Goal: Task Accomplishment & Management: Complete application form

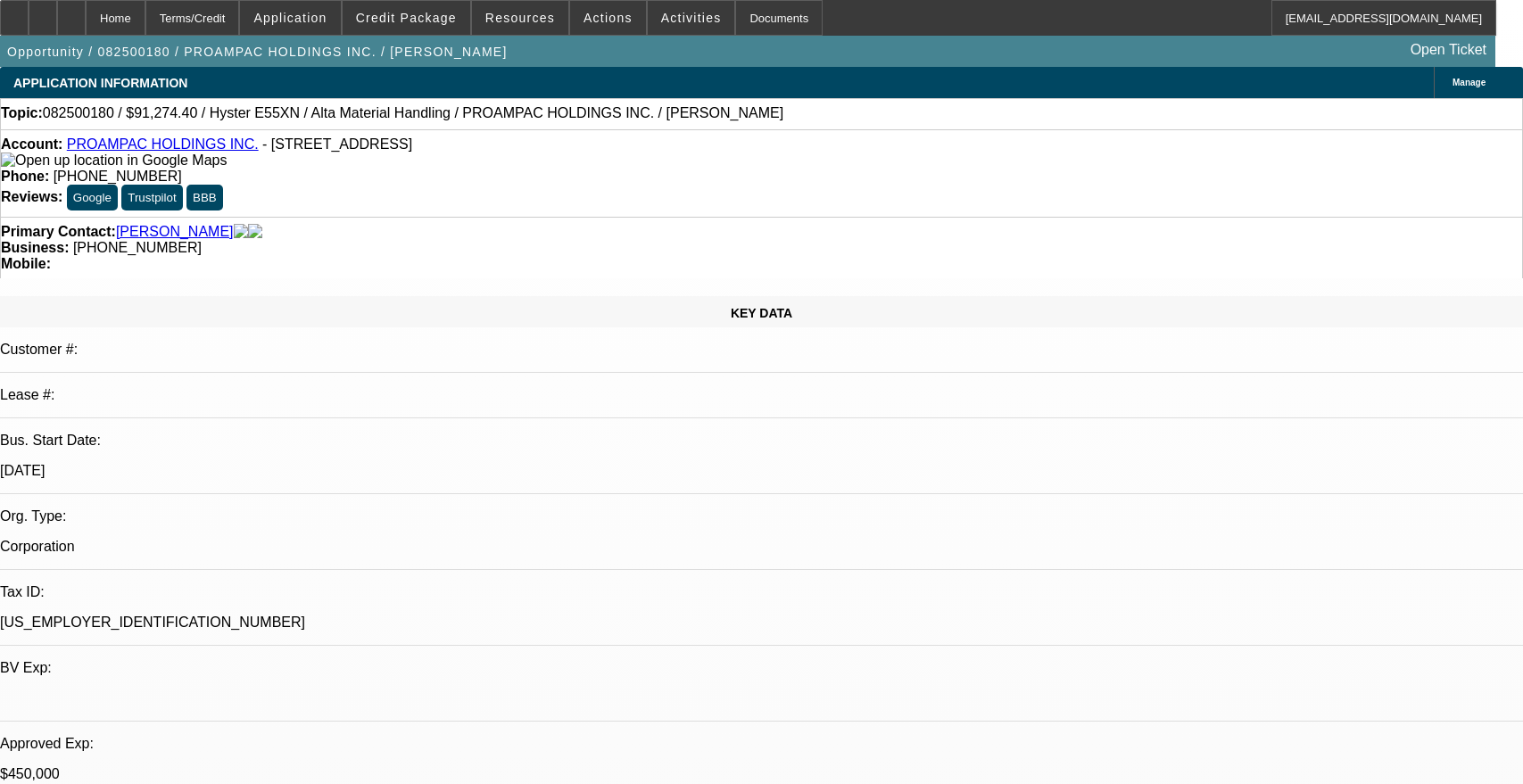
select select "0"
select select "2"
select select "0"
select select "5"
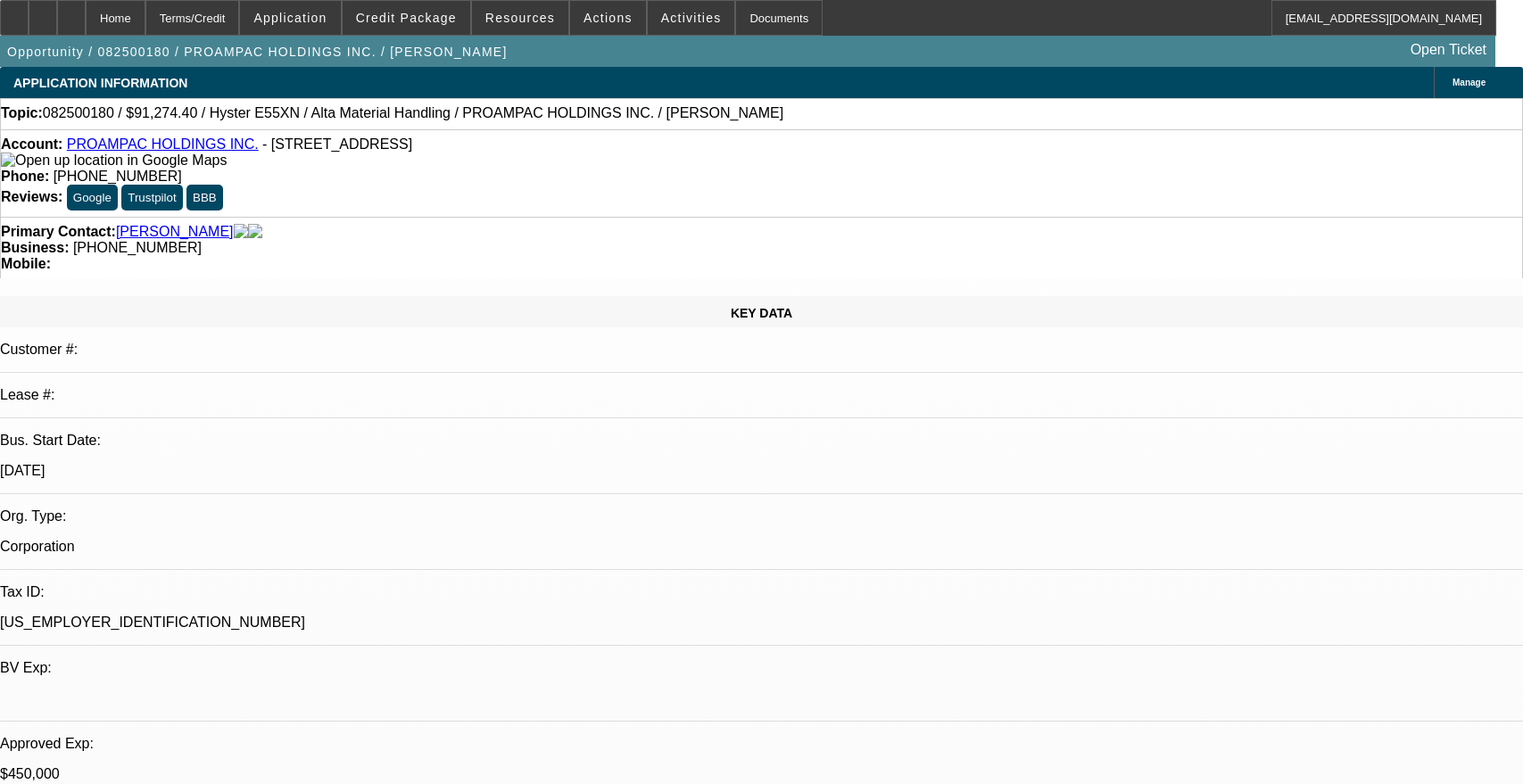
select select "0"
select select "2"
select select "0"
select select "5"
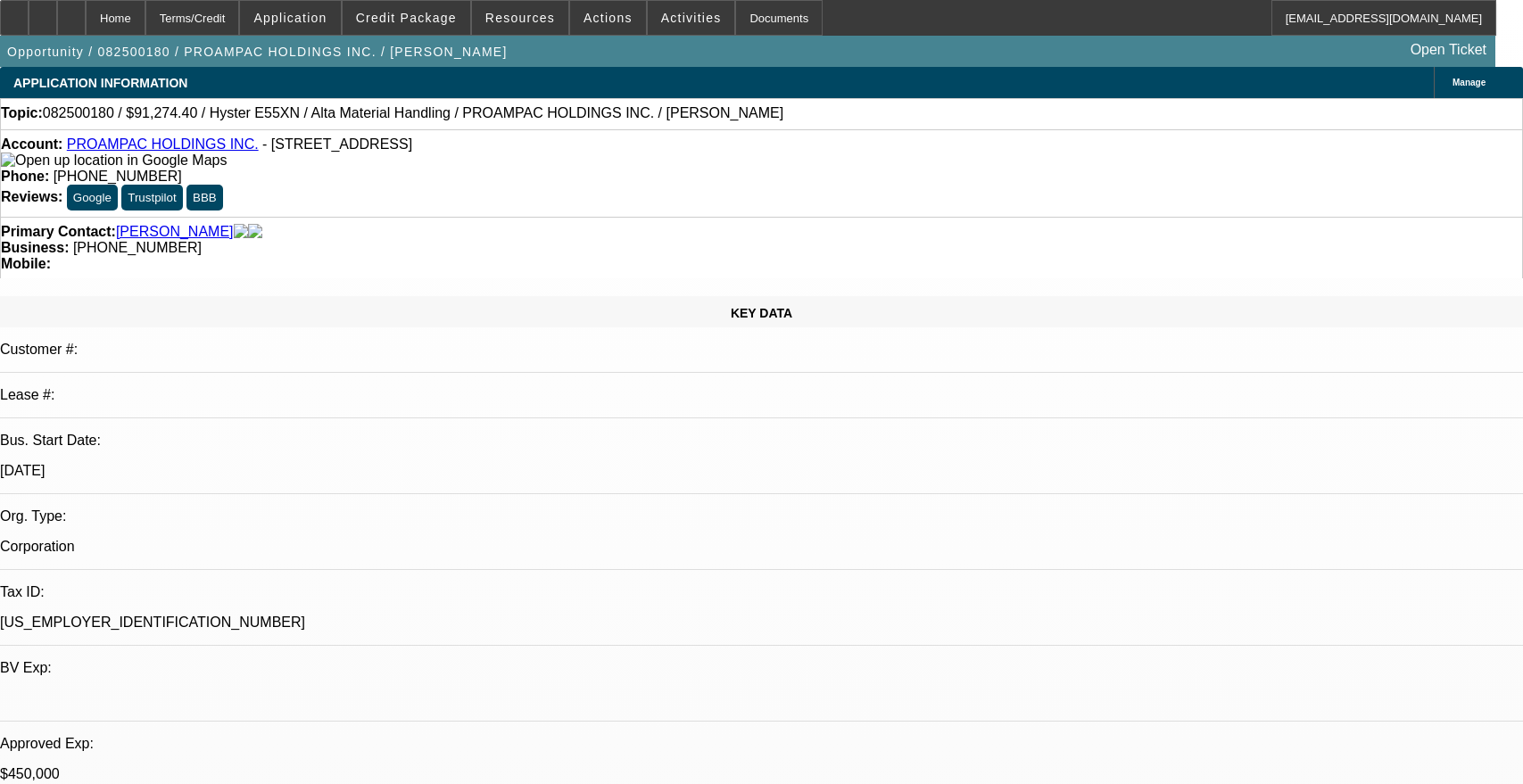
select select "0"
select select "2"
select select "0"
select select "5"
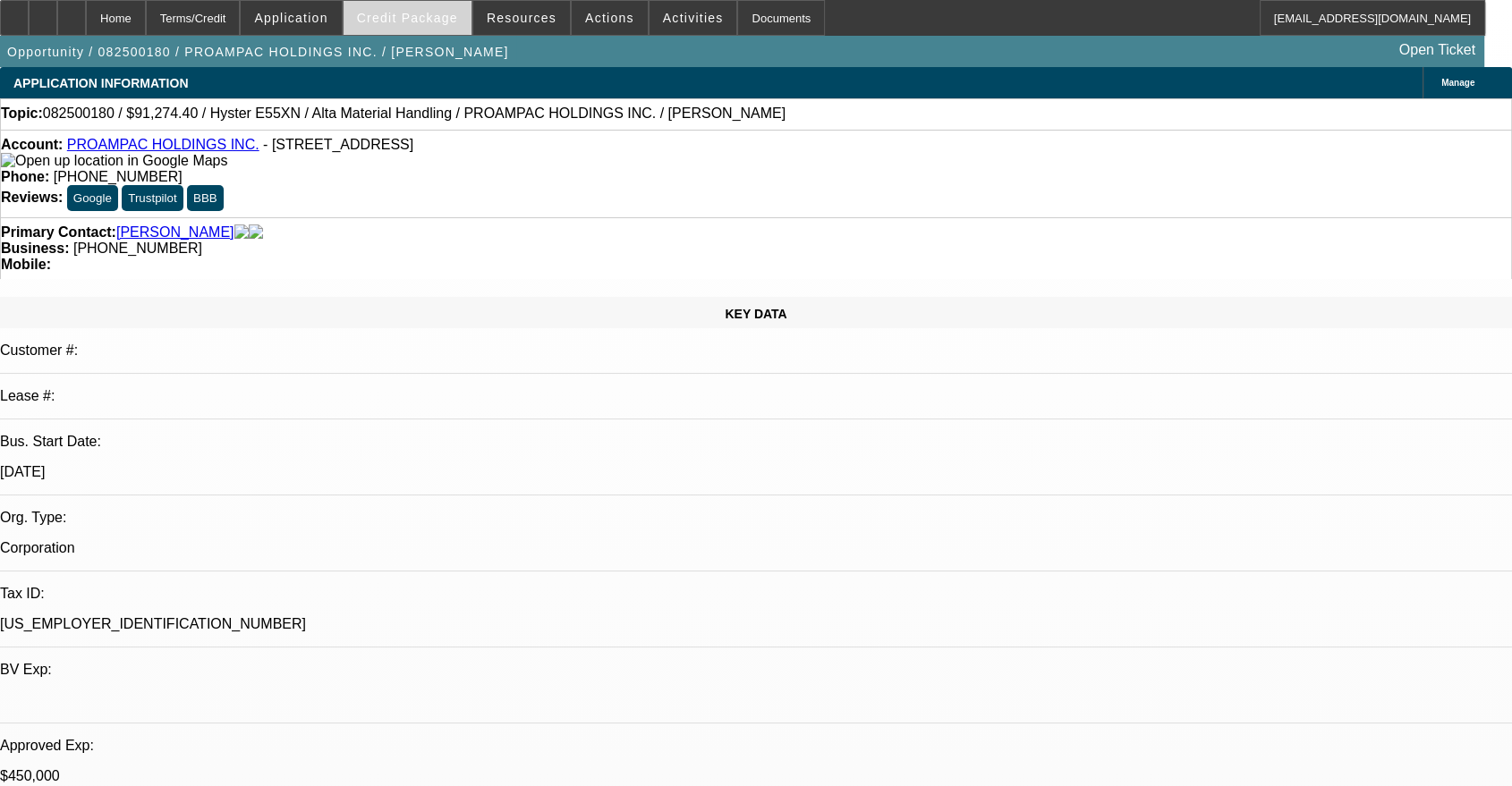
click at [409, 15] on span "Credit Package" at bounding box center [408, 17] width 101 height 14
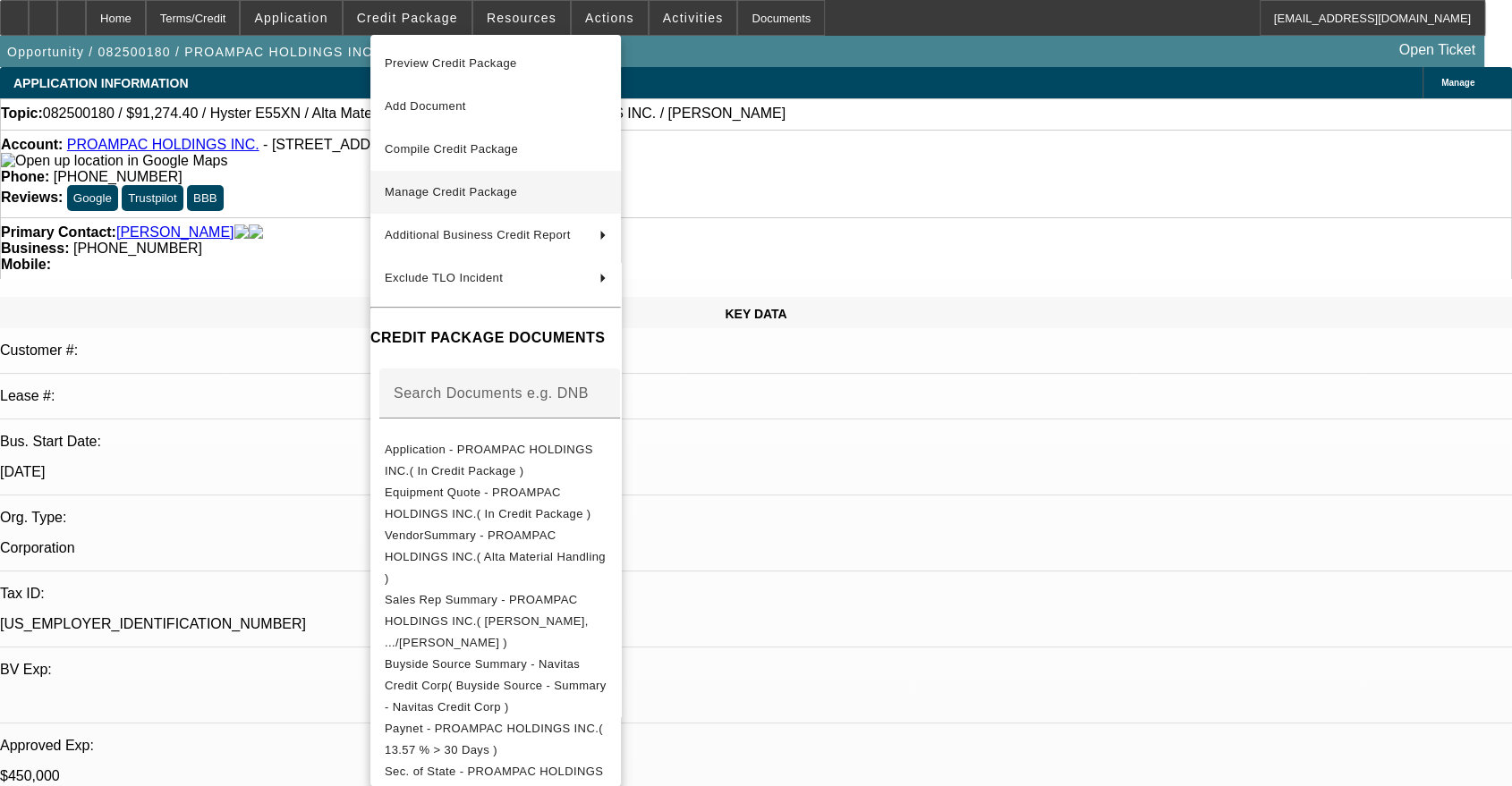
click at [511, 196] on span "Manage Credit Package" at bounding box center [450, 191] width 132 height 13
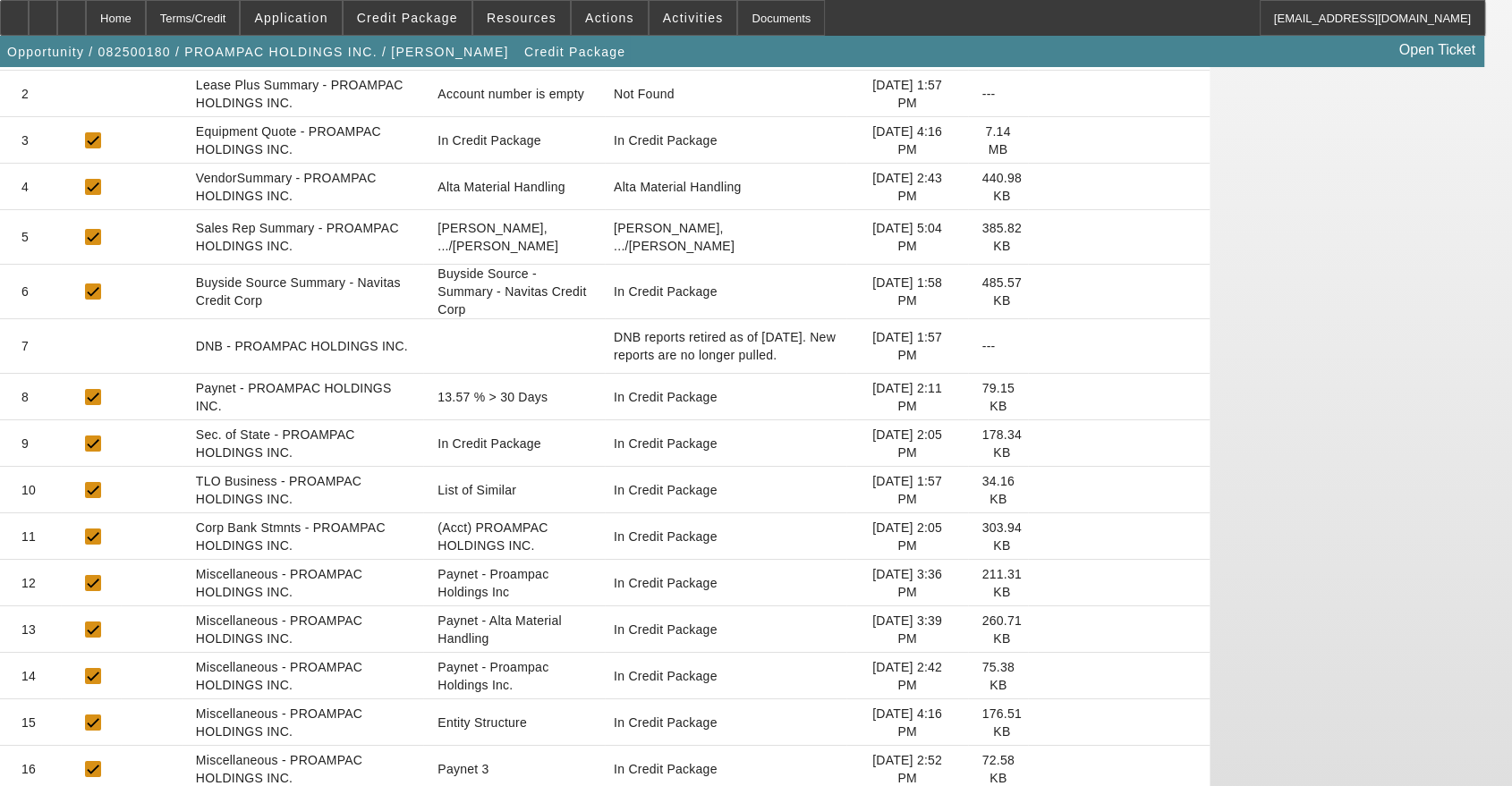
scroll to position [382, 0]
click at [1043, 721] on icon at bounding box center [1043, 721] width 0 height 0
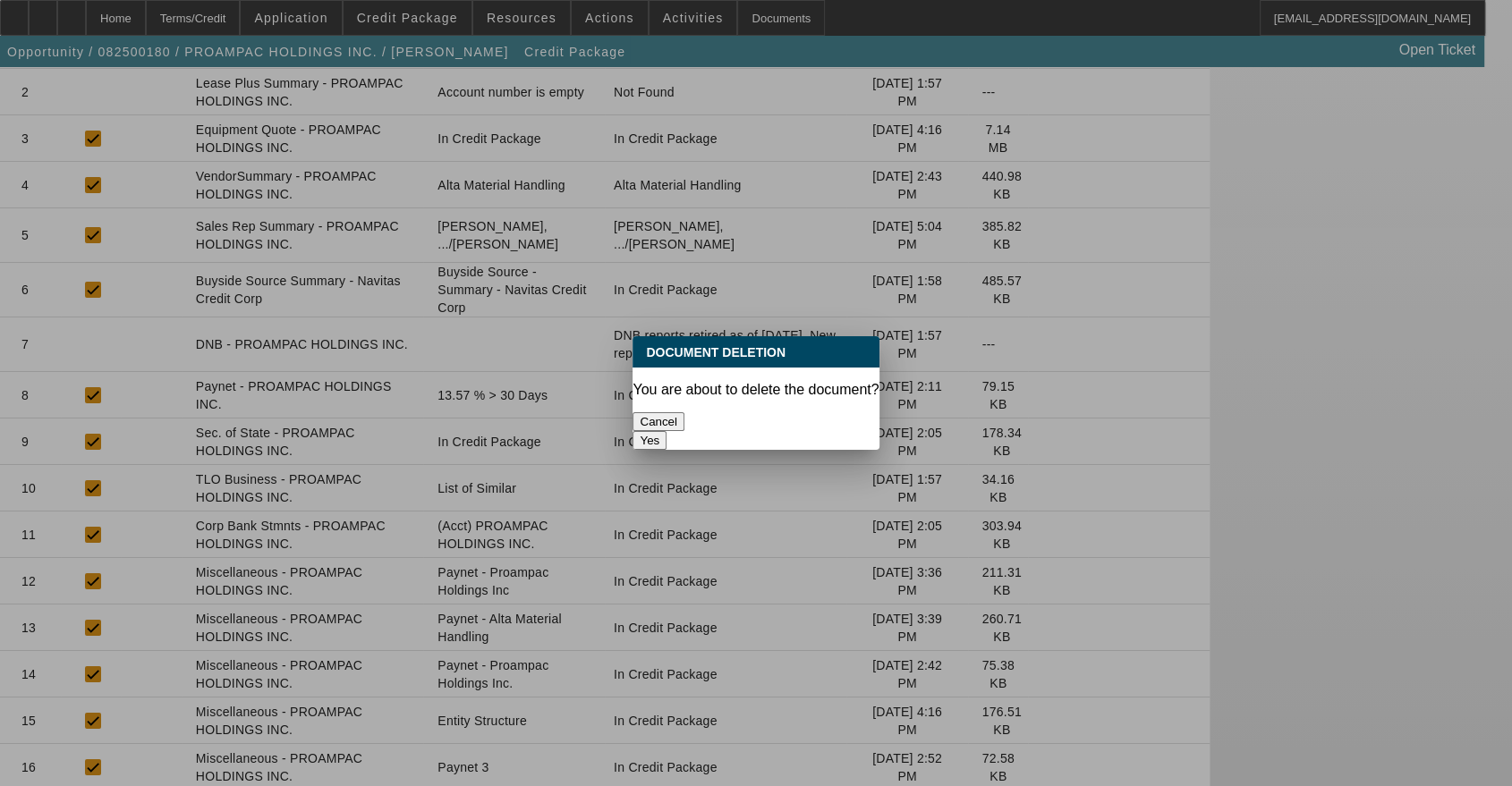
click at [666, 431] on button "Yes" at bounding box center [649, 441] width 34 height 19
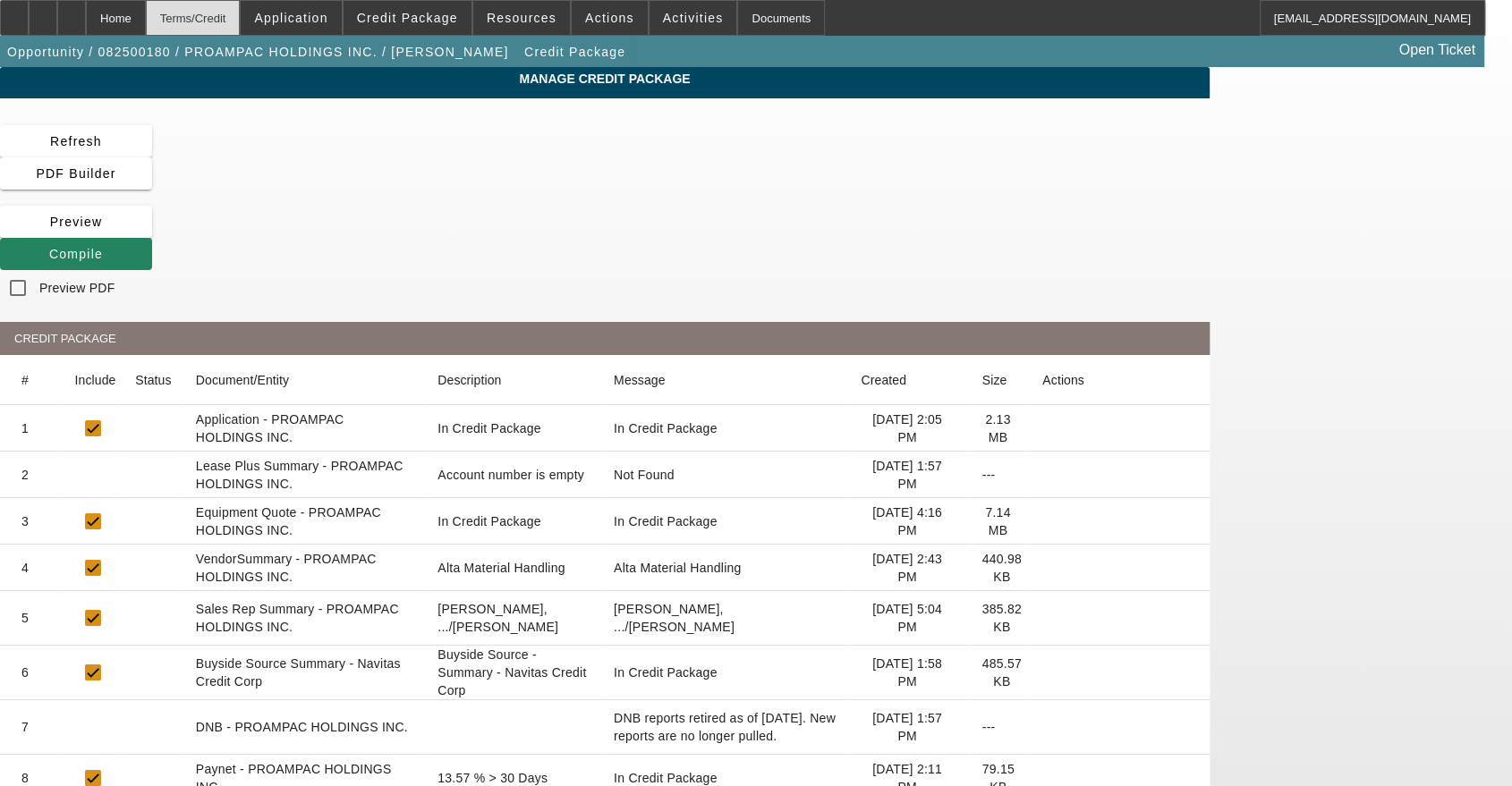
click at [229, 10] on div "Terms/Credit" at bounding box center [193, 18] width 95 height 36
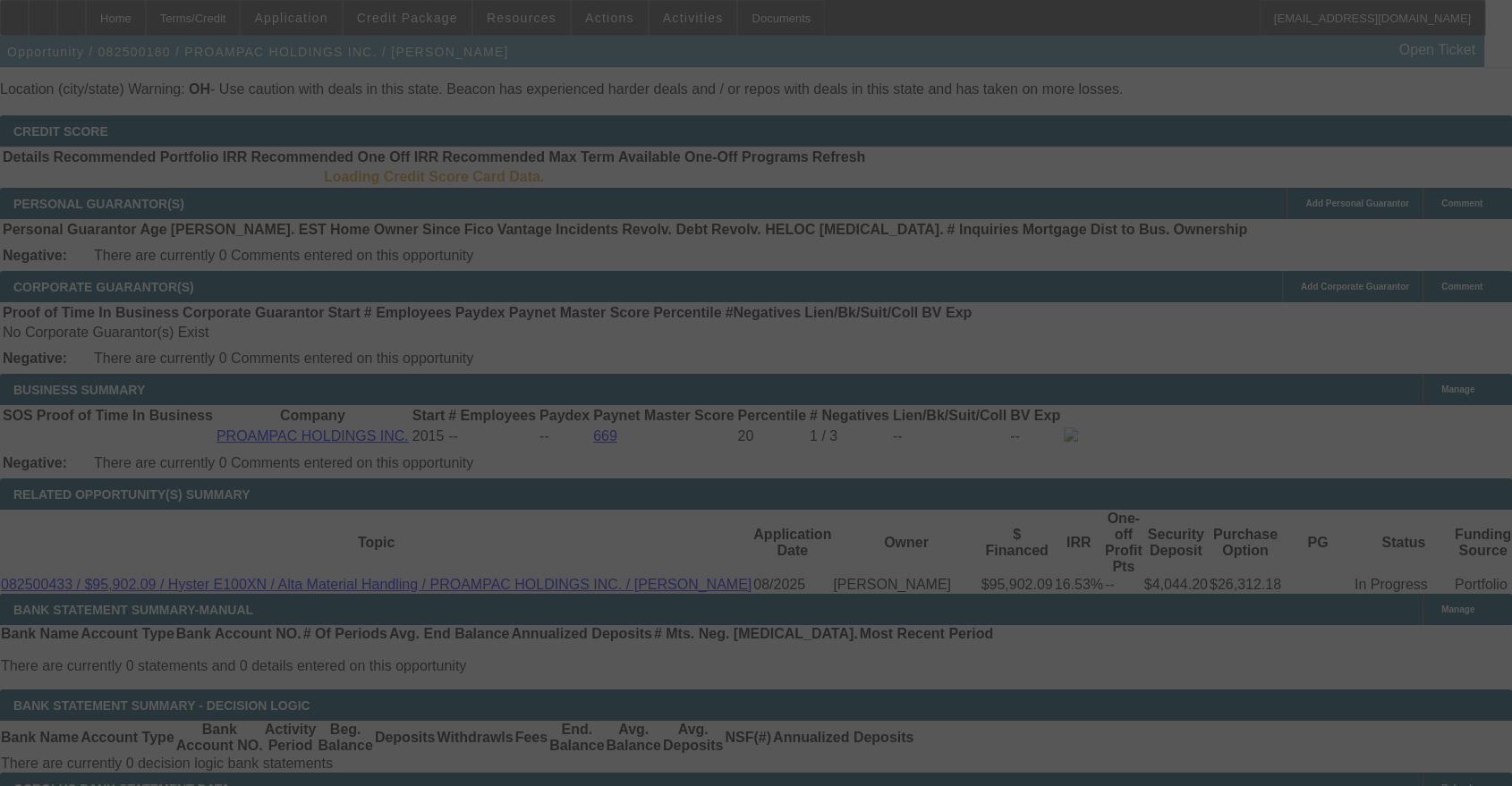
scroll to position [2493, 0]
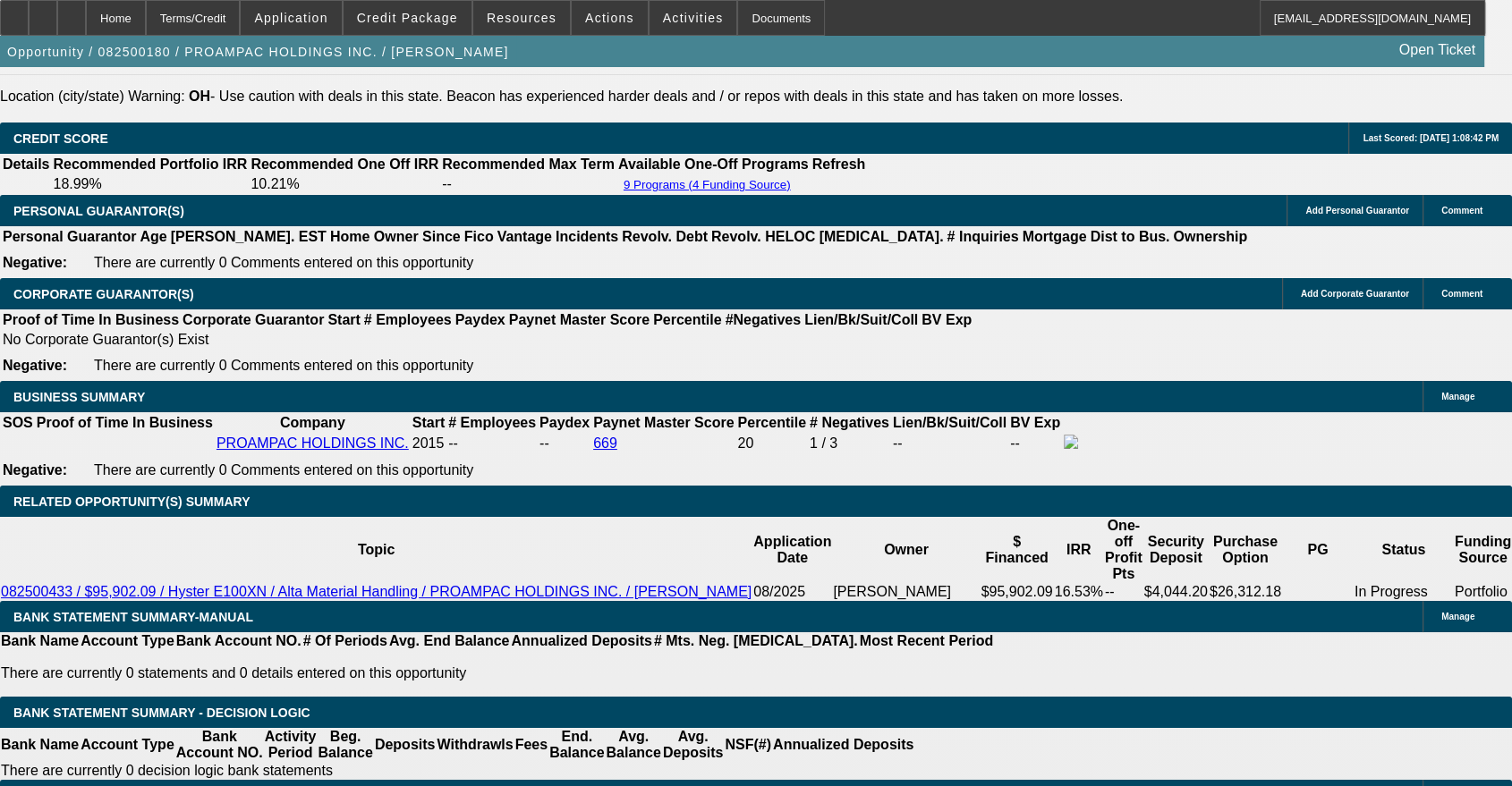
select select "0"
select select "2"
select select "0"
select select "5"
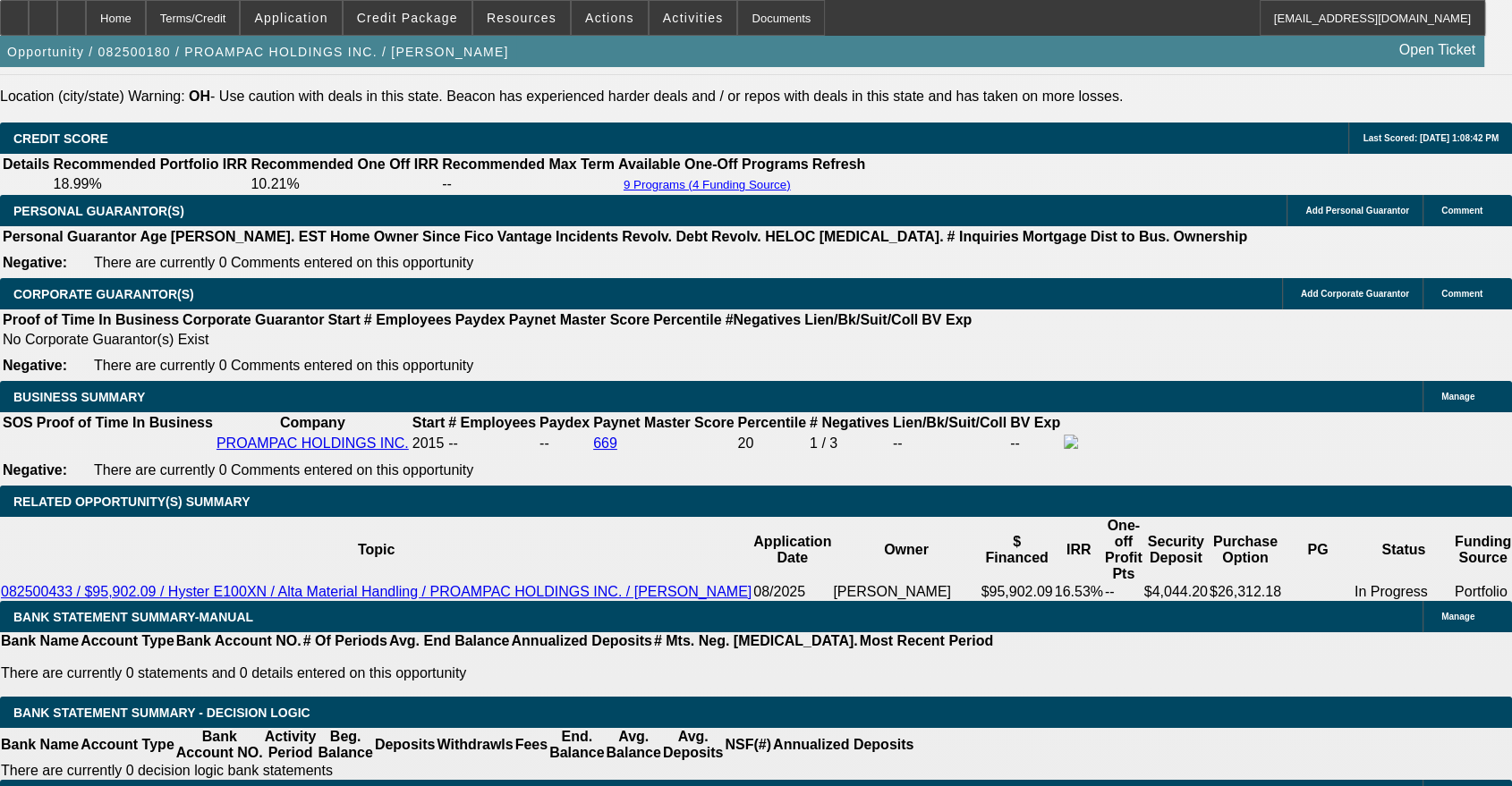
select select "0"
select select "2"
select select "0"
select select "5"
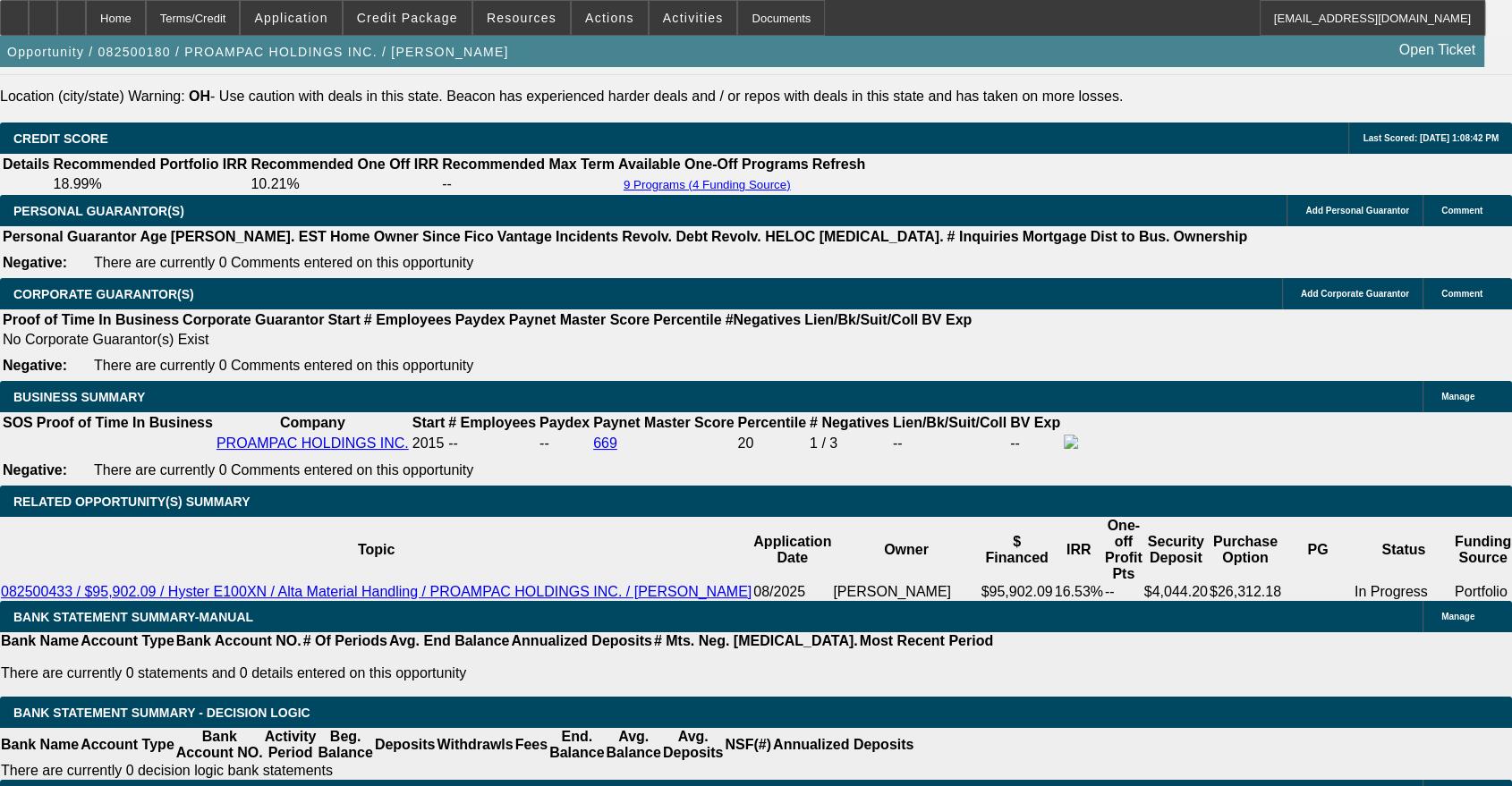
select select "0"
select select "2"
select select "0"
select select "5"
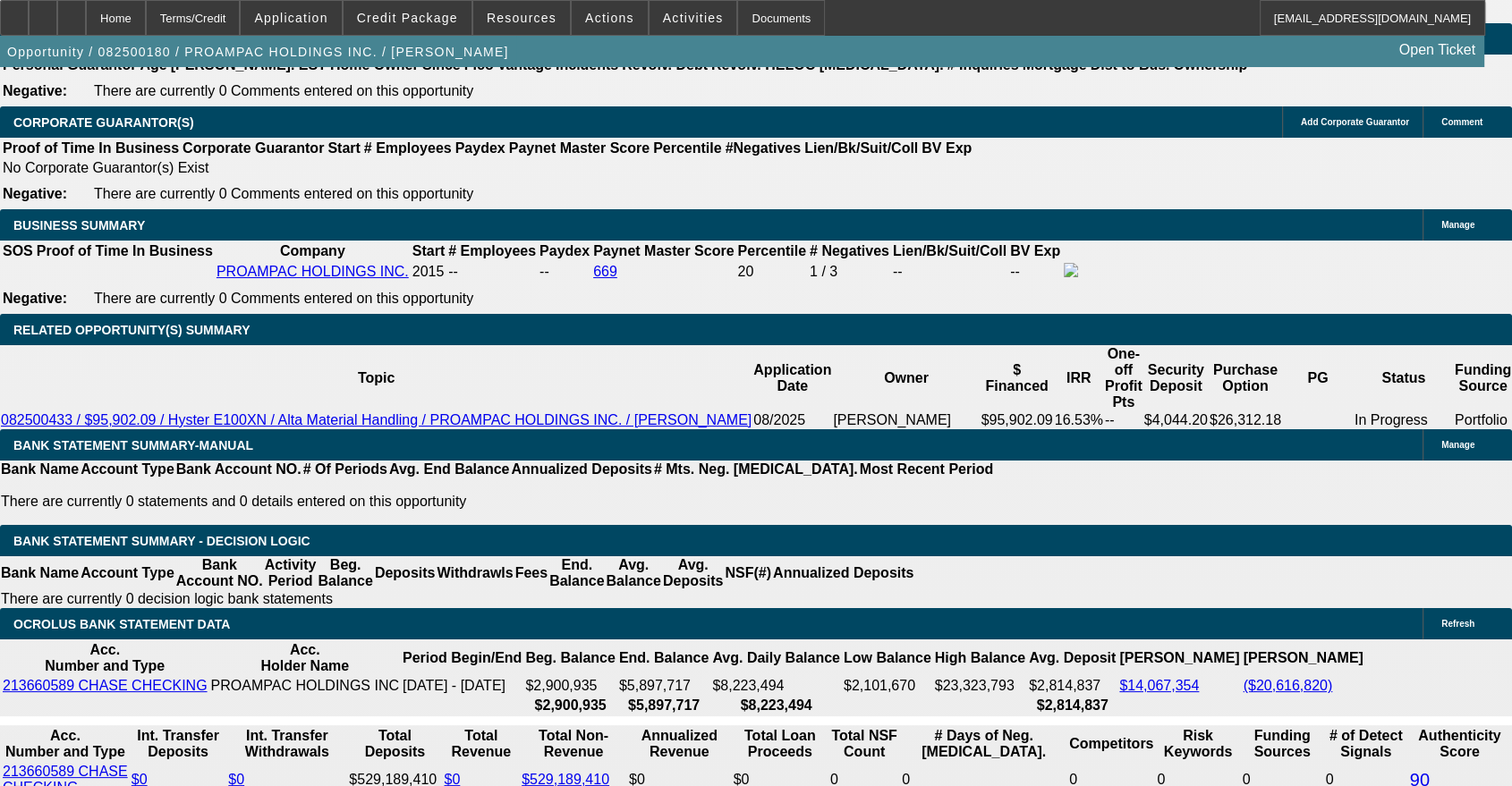
scroll to position [2718, 0]
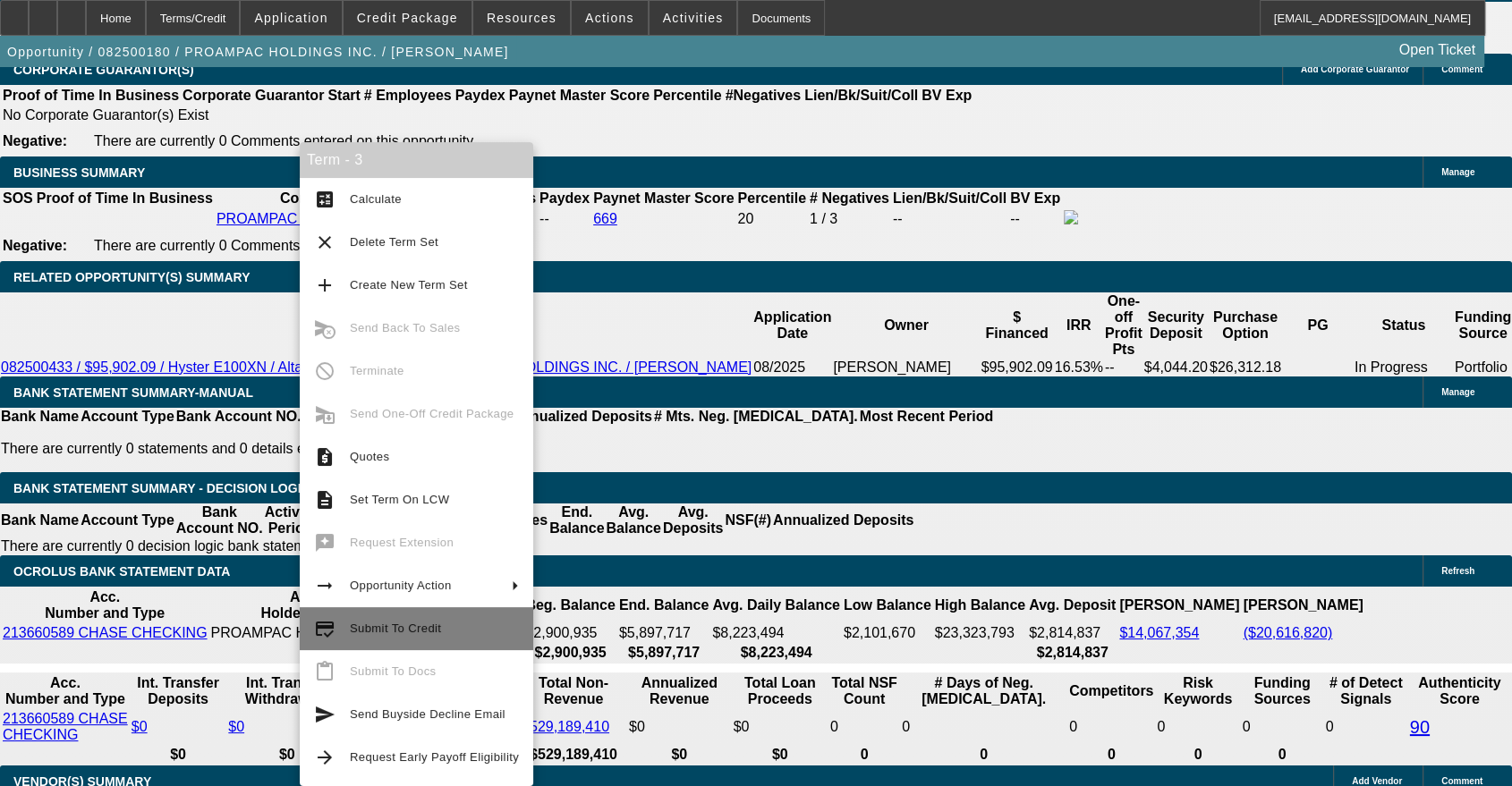
click at [421, 639] on span "Submit To Credit" at bounding box center [434, 628] width 169 height 22
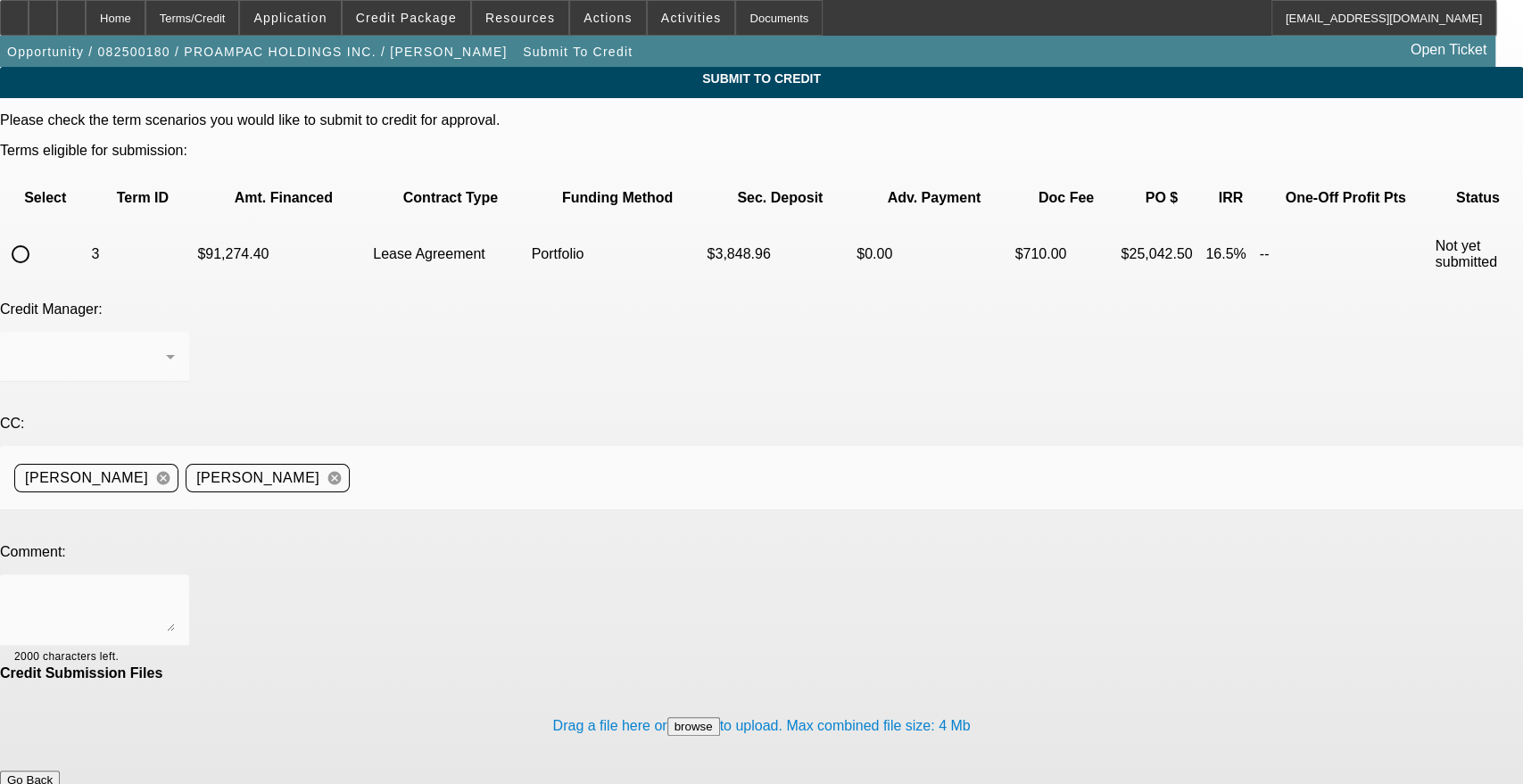
click at [38, 236] on input "radio" at bounding box center [21, 254] width 36 height 36
radio input "true"
click at [166, 346] on div "[PERSON_NAME]" at bounding box center [90, 357] width 152 height 22
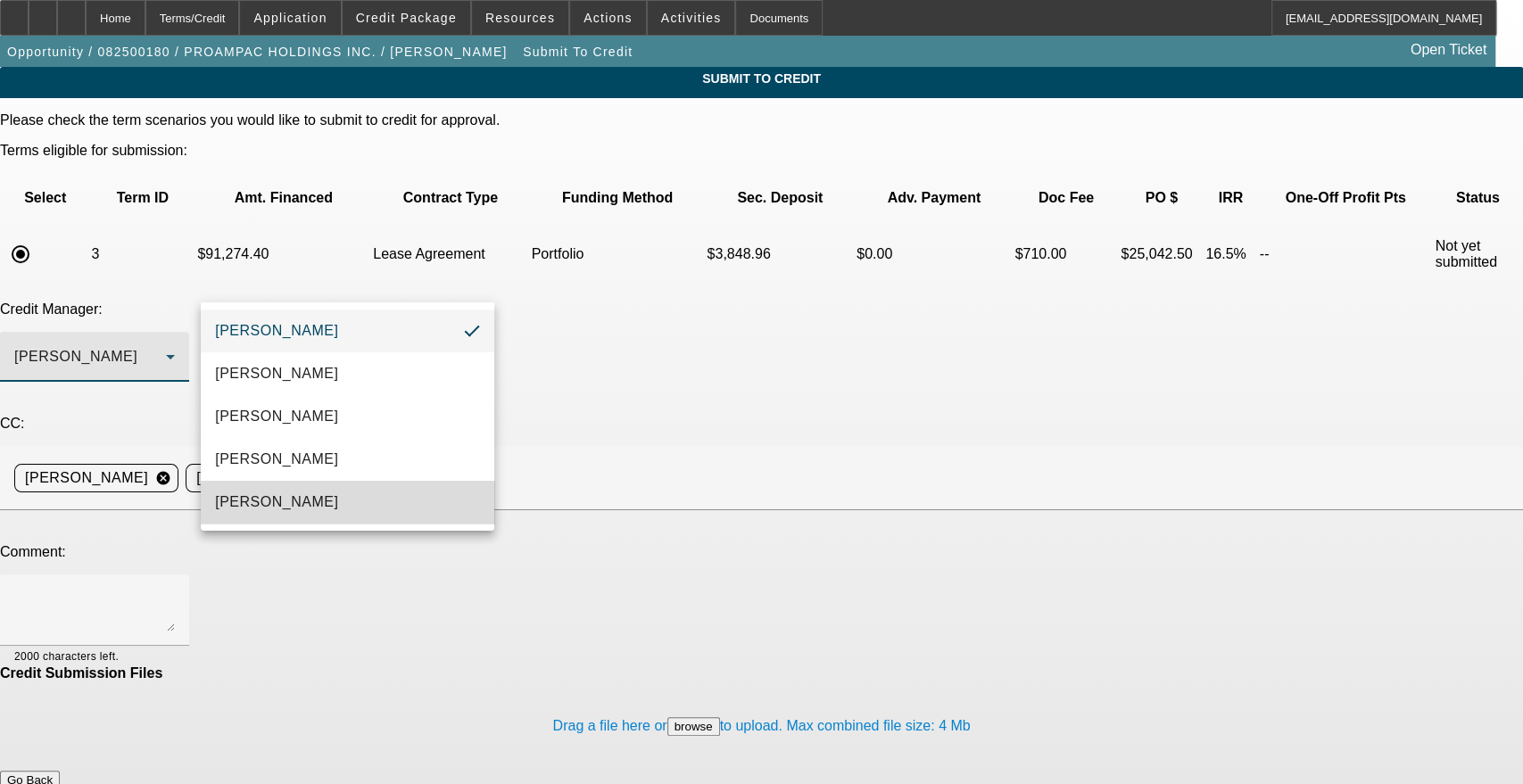
click at [348, 511] on mat-option "[PERSON_NAME]" at bounding box center [347, 501] width 293 height 43
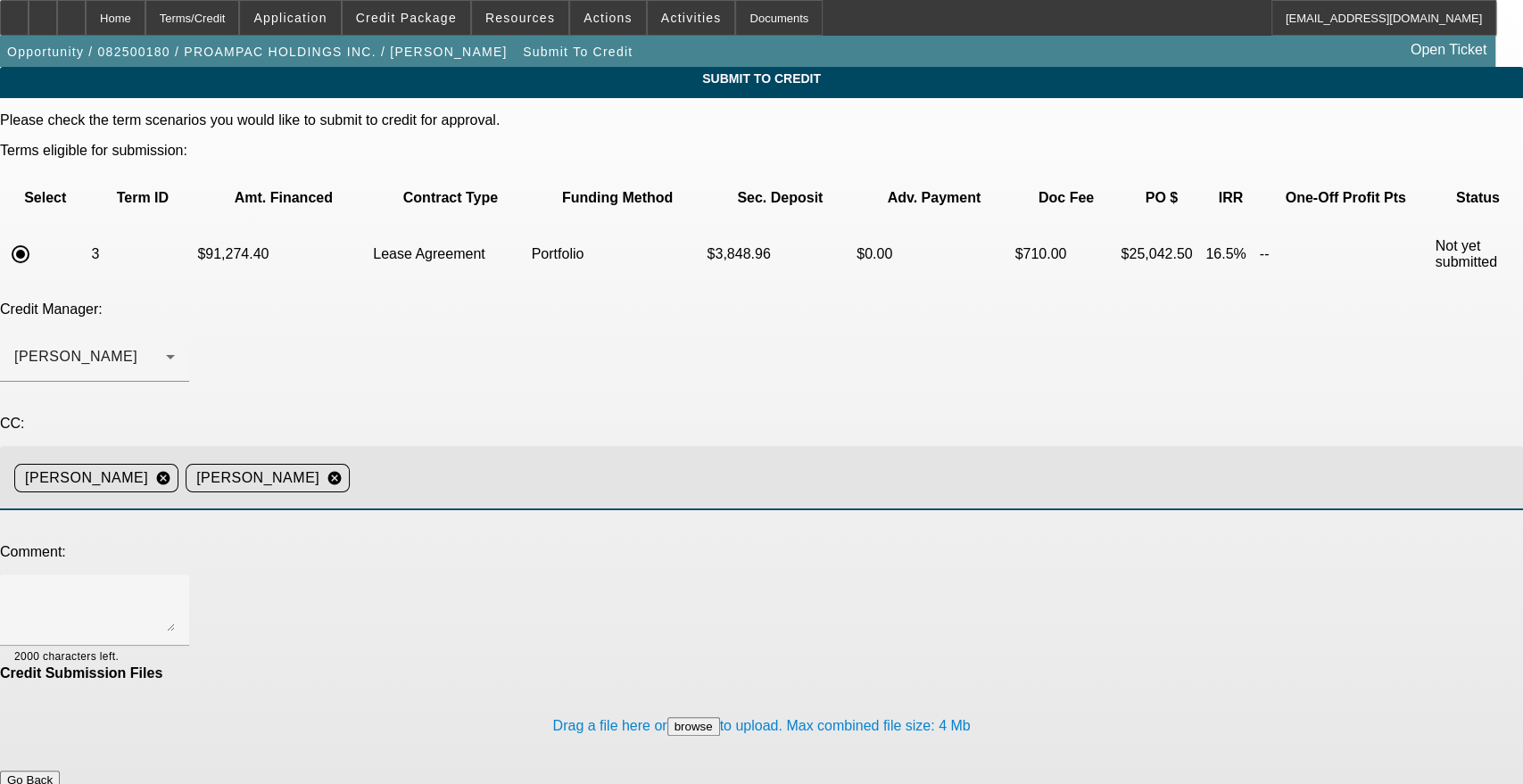
click at [571, 460] on input at bounding box center [929, 478] width 1144 height 36
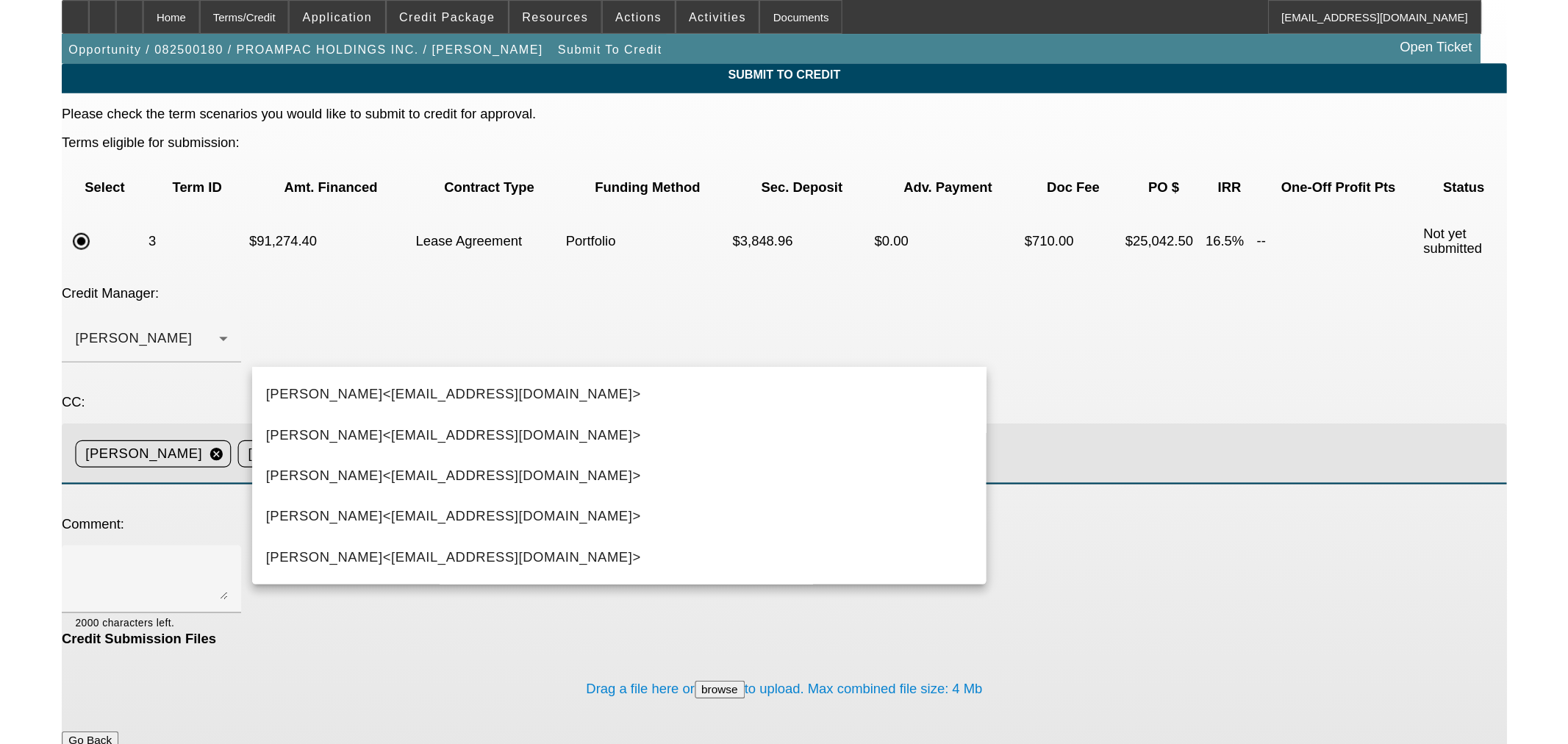
scroll to position [65, 0]
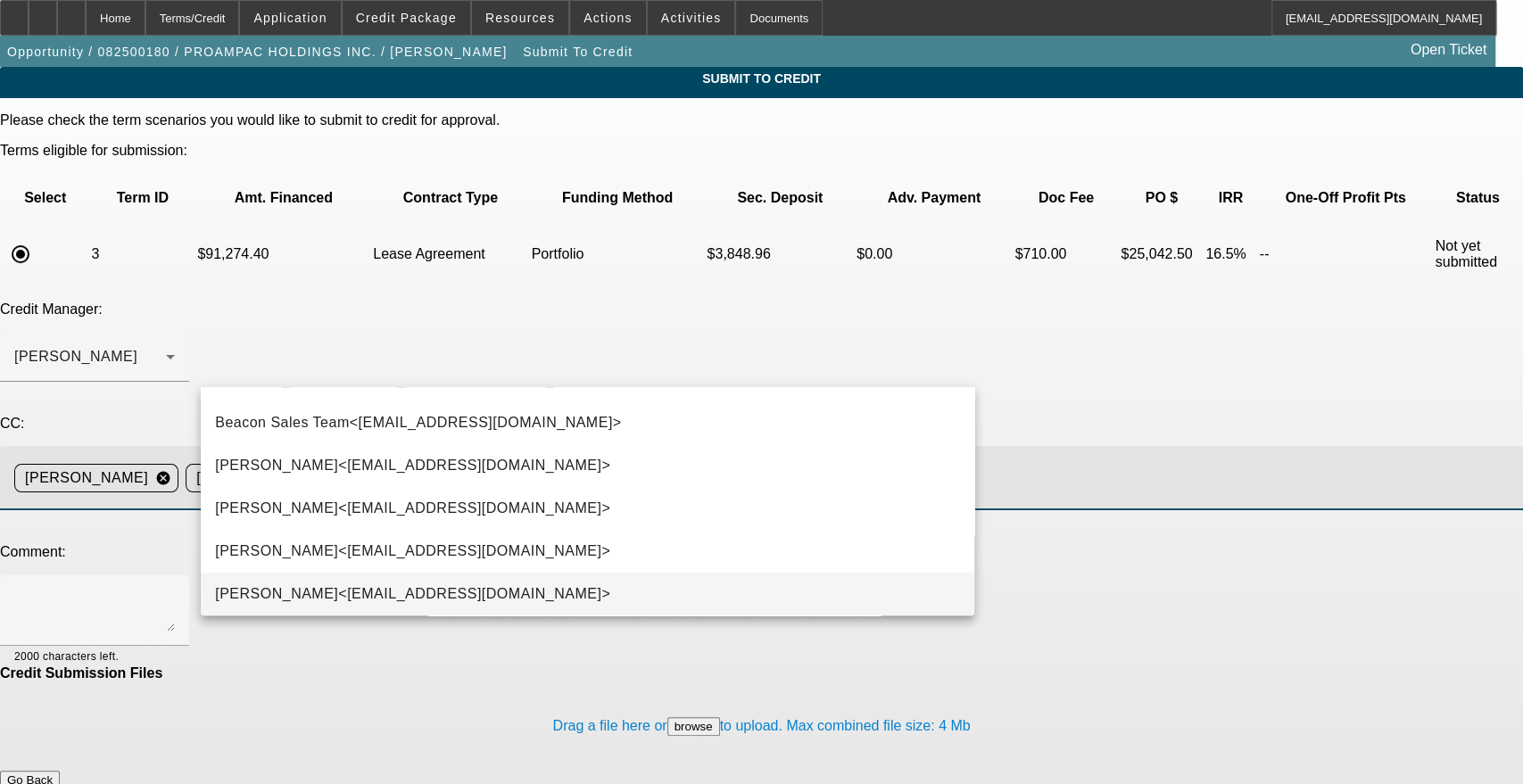
type input "ste"
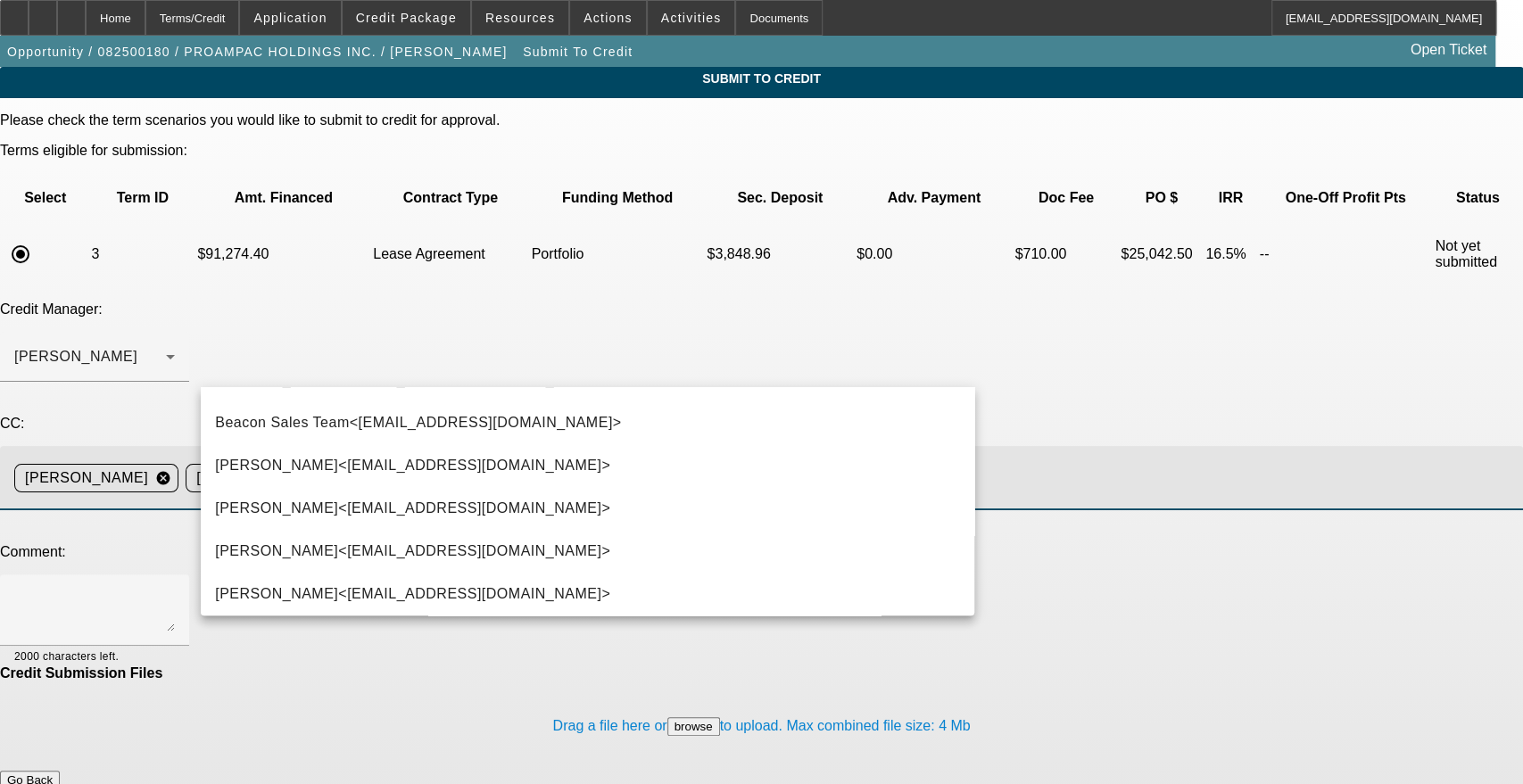
drag, startPoint x: 492, startPoint y: 589, endPoint x: 485, endPoint y: 569, distance: 21.2
click at [491, 591] on span "[PERSON_NAME]<[EMAIL_ADDRESS][DOMAIN_NAME]>" at bounding box center [412, 593] width 395 height 22
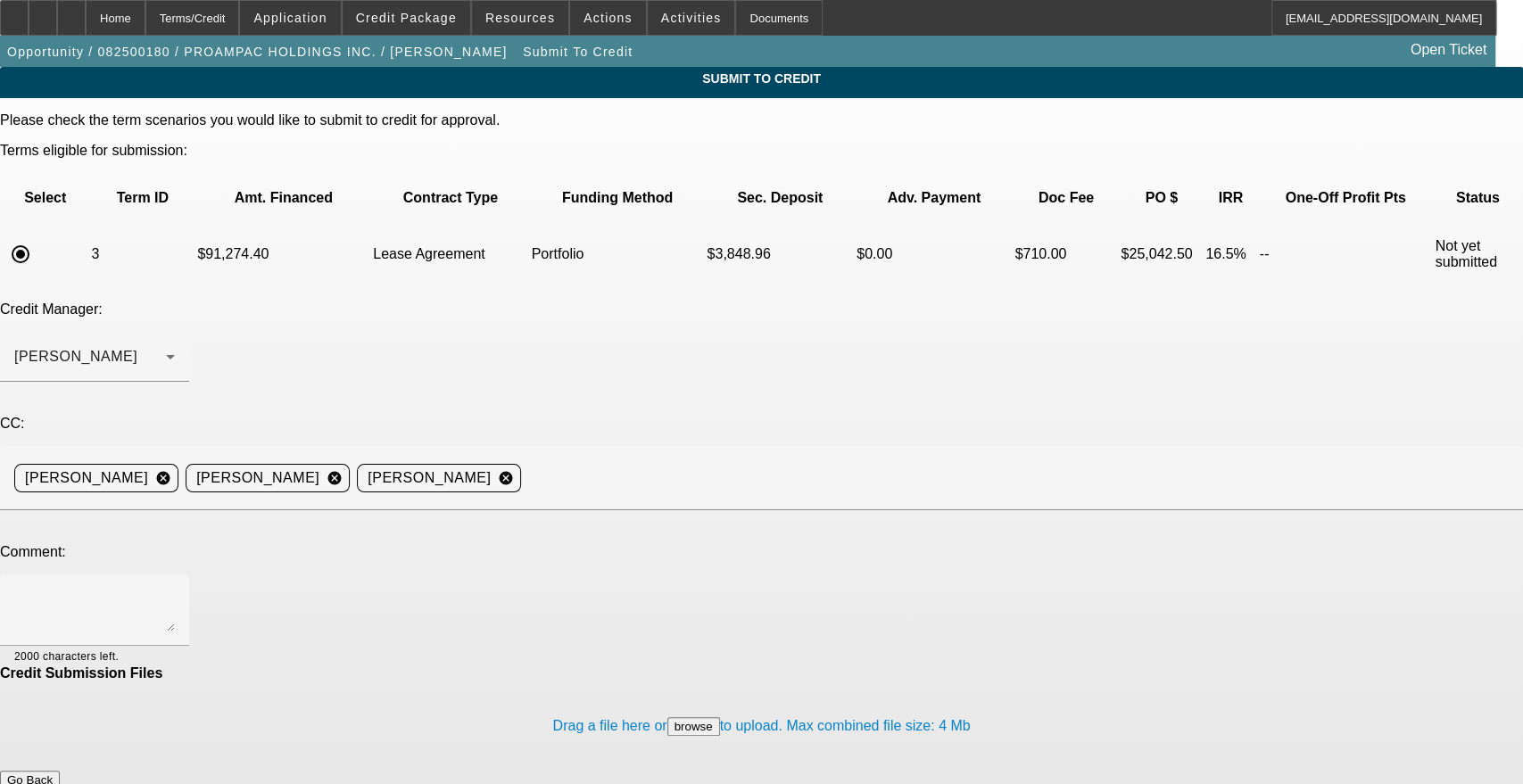
click at [1406, 507] on div "Submit To Credit Please check the term scenarios you would like to submit to cr…" at bounding box center [762, 610] width 1523 height 1089
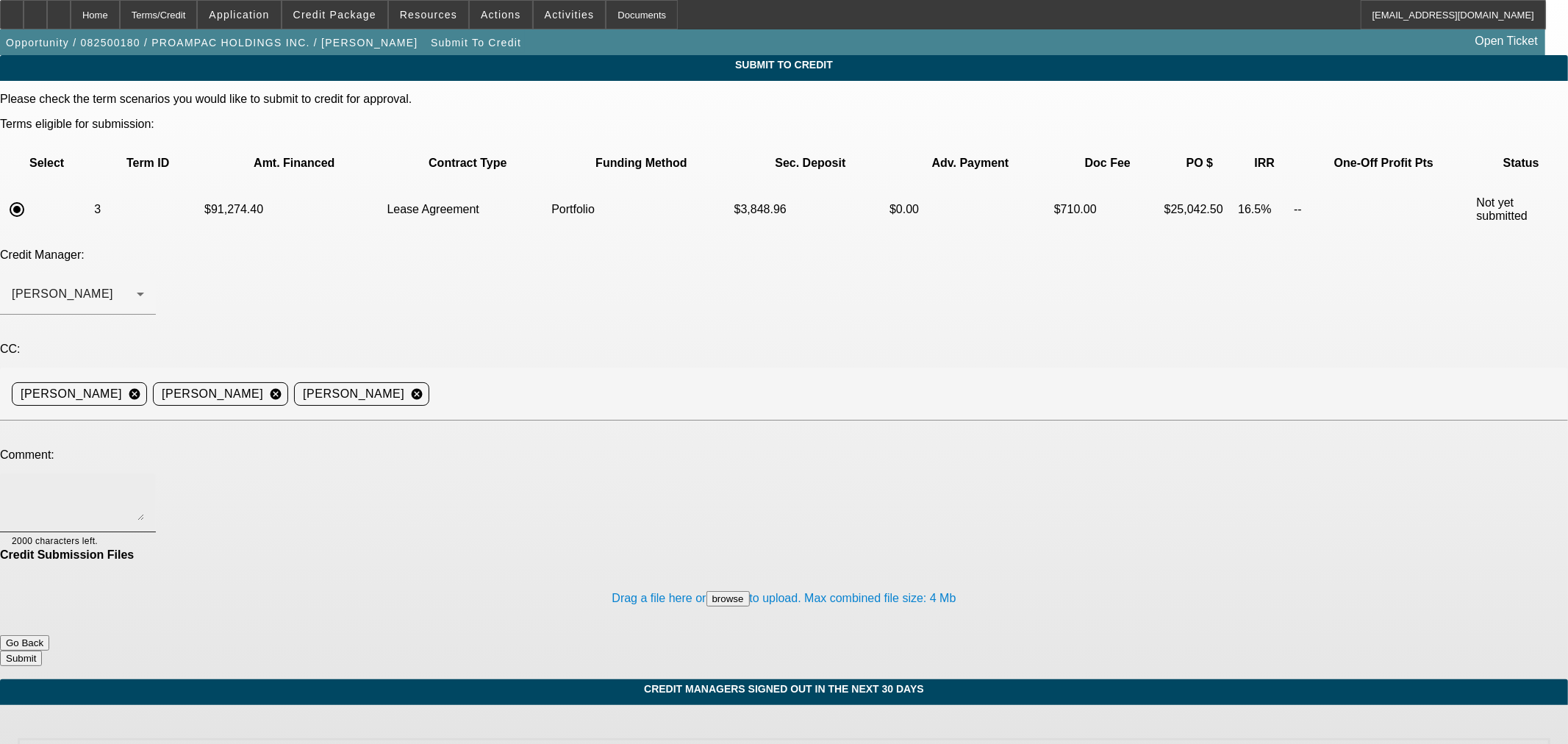
click at [144, 485] on textarea at bounding box center [77, 502] width 132 height 35
click at [356, 26] on span at bounding box center [335, 14] width 105 height 35
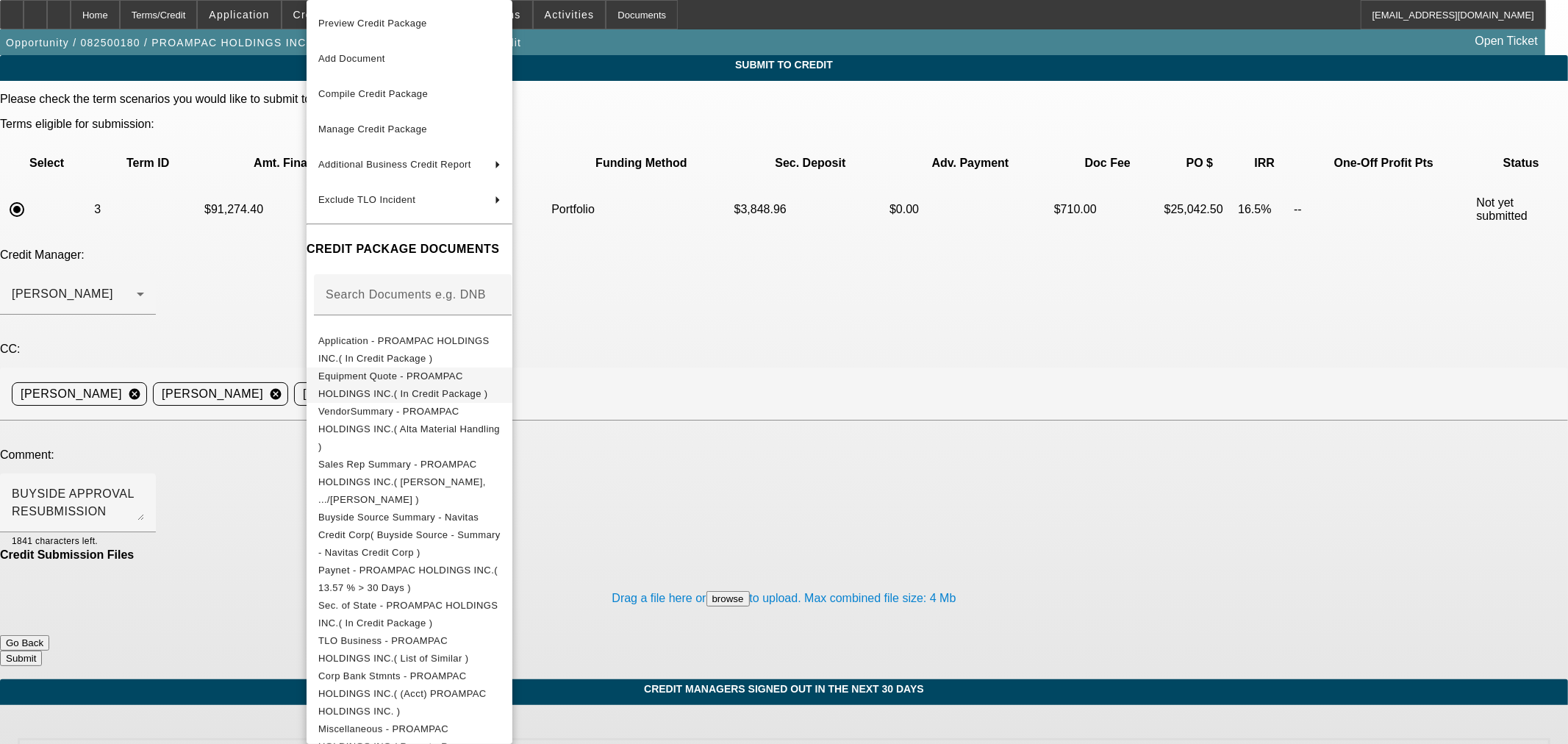
click at [477, 379] on span "Equipment Quote - PROAMPAC HOLDINGS INC.( In Credit Package )" at bounding box center [403, 385] width 170 height 29
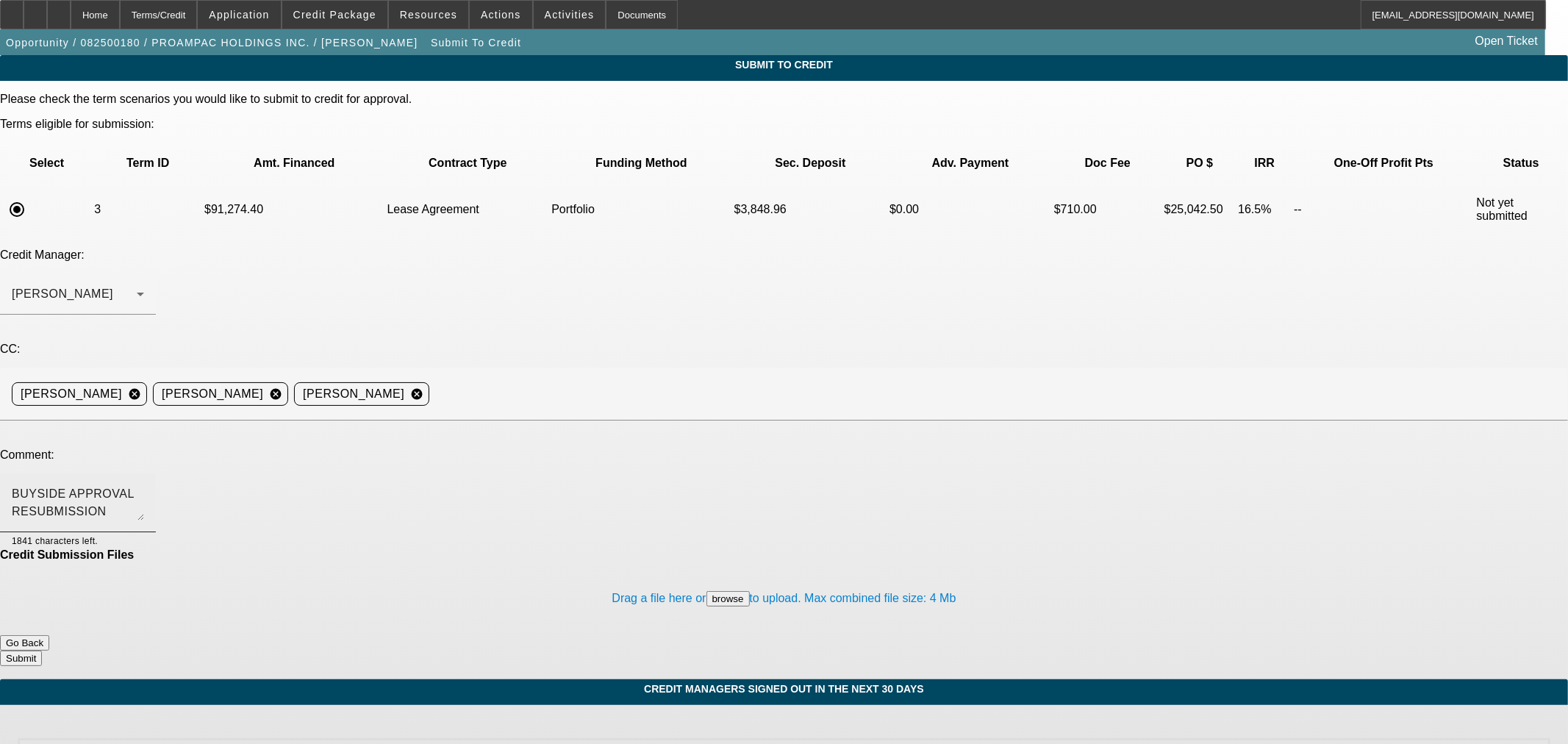
click at [144, 485] on textarea "BUYSIDE APPROVAL RESUBMISSION NAVITUS - [PERSON_NAME], the rep would like to br…" at bounding box center [77, 502] width 132 height 35
type textarea "BUYSIDE APPROVAL RESUBMISSION NAVITUS - [PERSON_NAME], the rep would like to br…"
click at [42, 645] on button "Submit" at bounding box center [21, 659] width 42 height 16
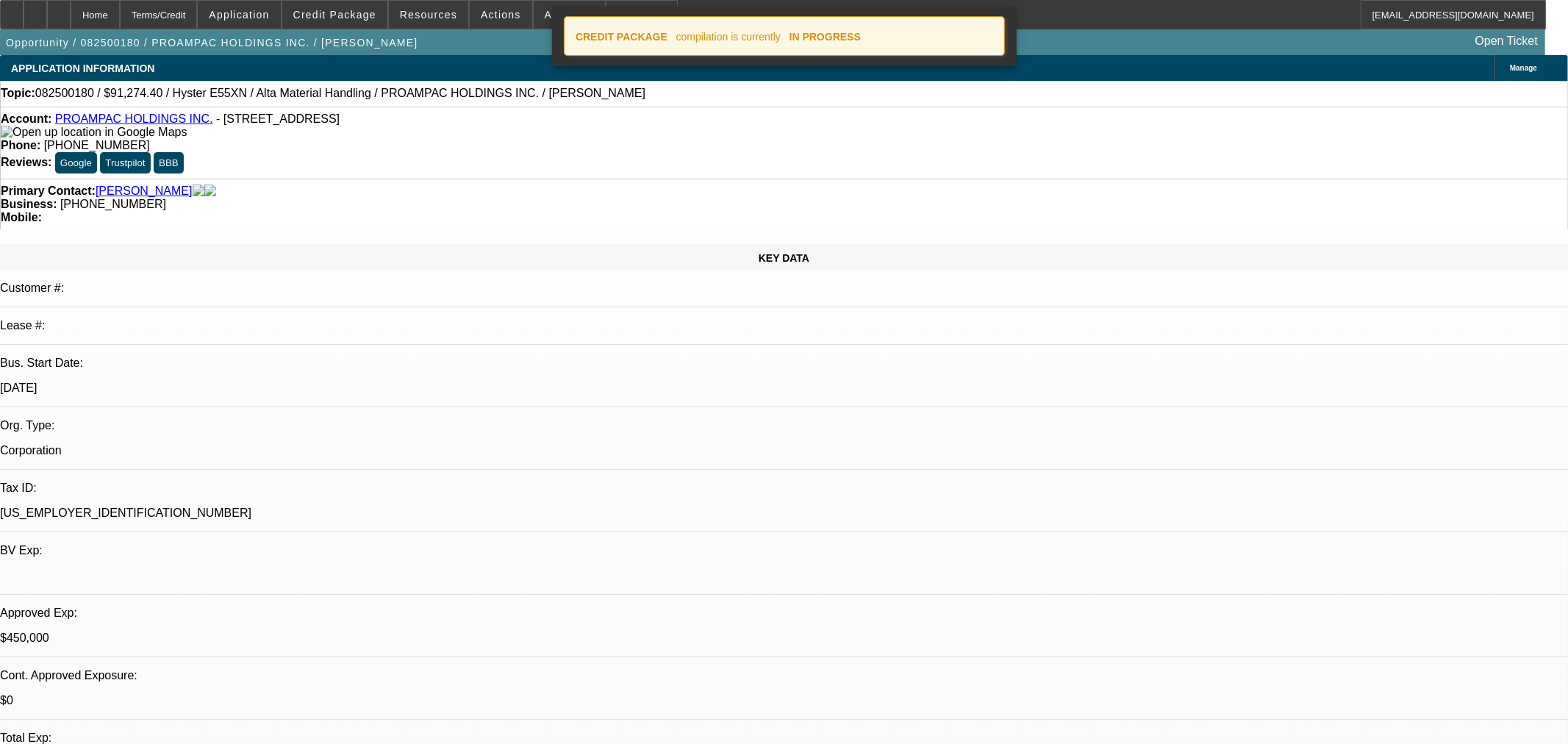
select select "0"
select select "2"
select select "0"
select select "5"
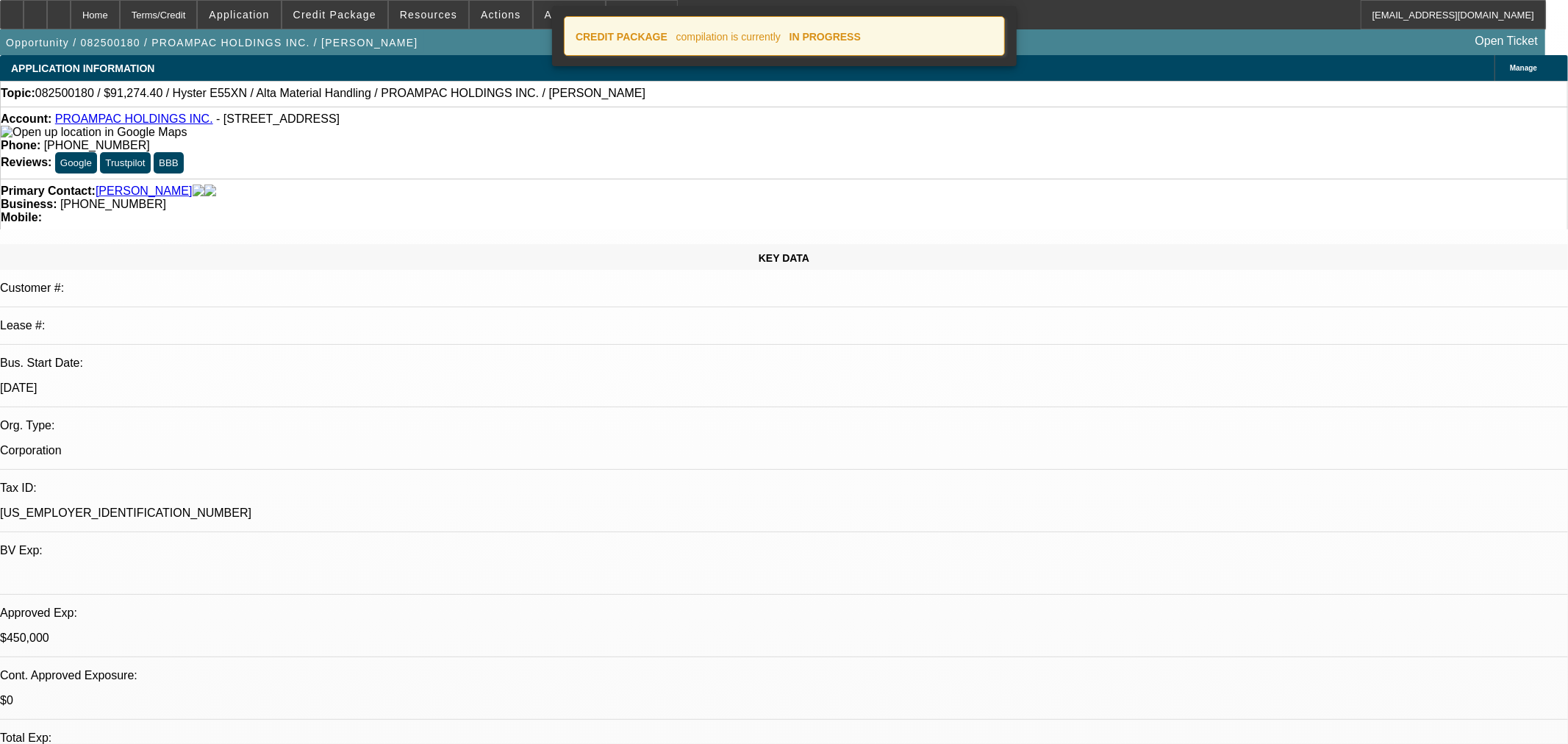
select select "0"
select select "2"
select select "0"
select select "5"
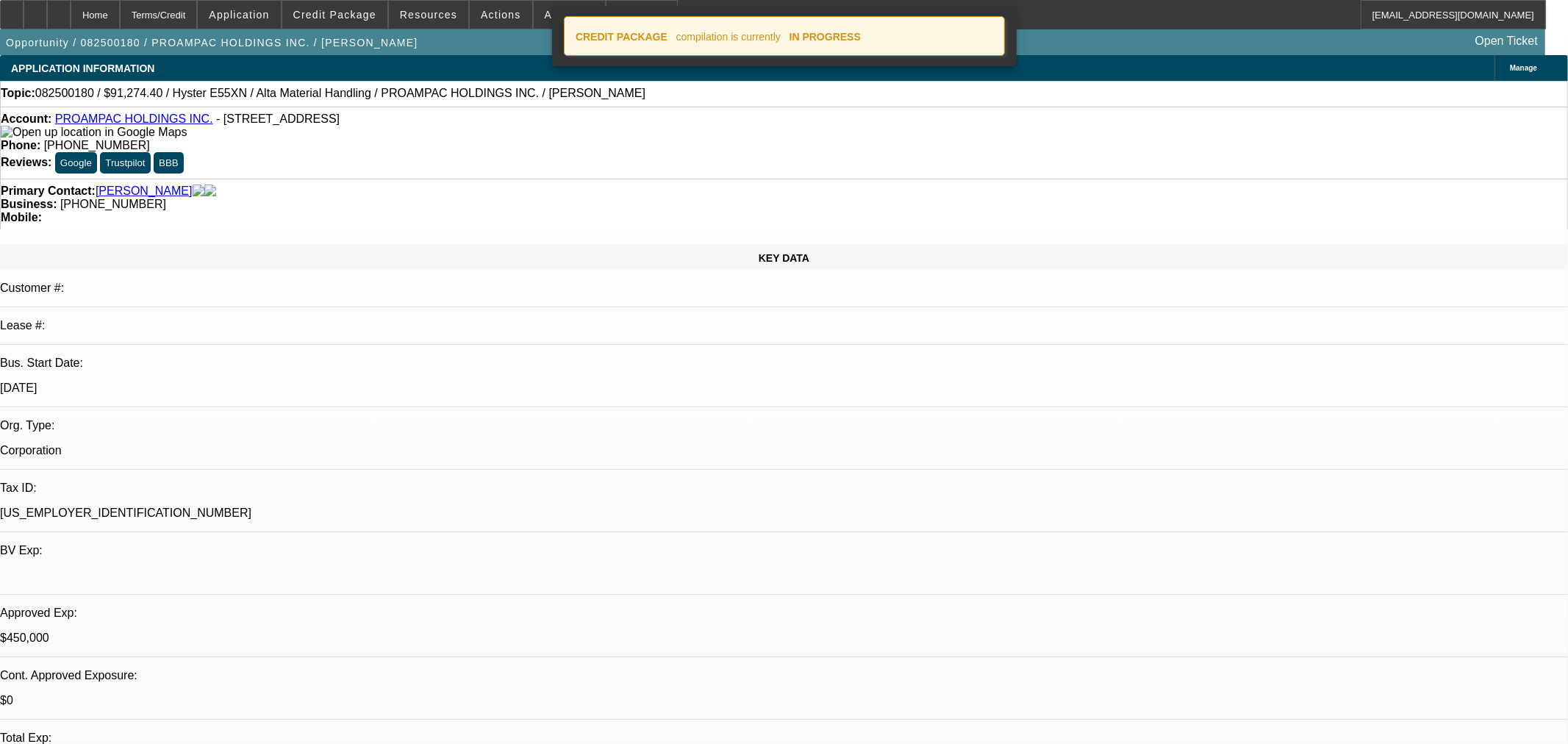
select select "0"
select select "2"
select select "0"
select select "5"
